Goal: Task Accomplishment & Management: Manage account settings

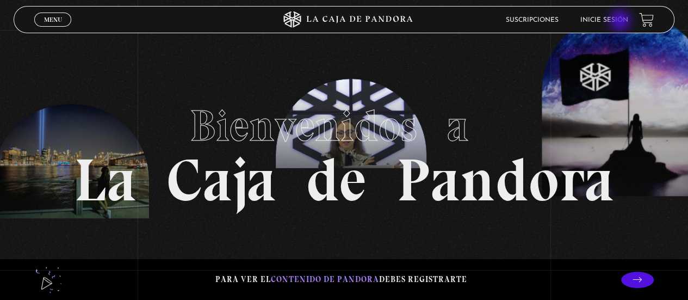
click at [621, 22] on link "Inicie sesión" at bounding box center [604, 20] width 48 height 7
click at [612, 21] on link "Inicie sesión" at bounding box center [604, 20] width 48 height 7
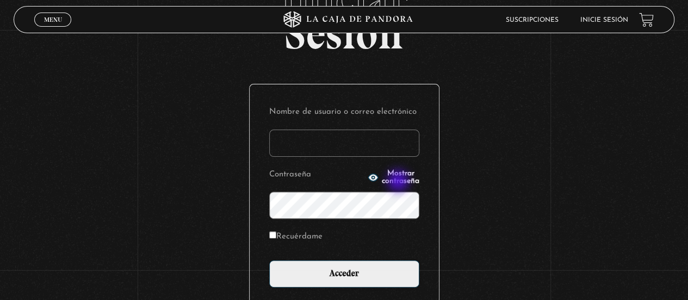
scroll to position [71, 0]
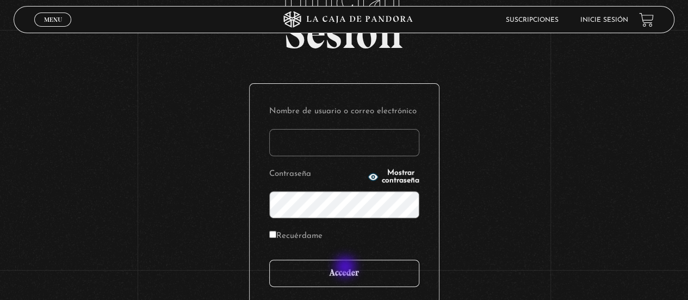
type input "[EMAIL_ADDRESS][DOMAIN_NAME]"
click at [346, 267] on input "Acceder" at bounding box center [344, 272] width 150 height 27
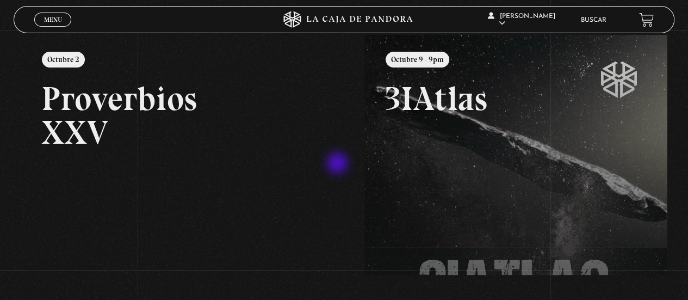
scroll to position [129, 0]
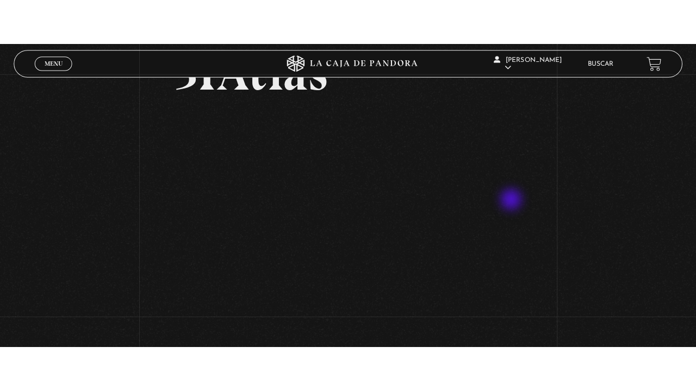
scroll to position [80, 0]
